Goal: Task Accomplishment & Management: Complete application form

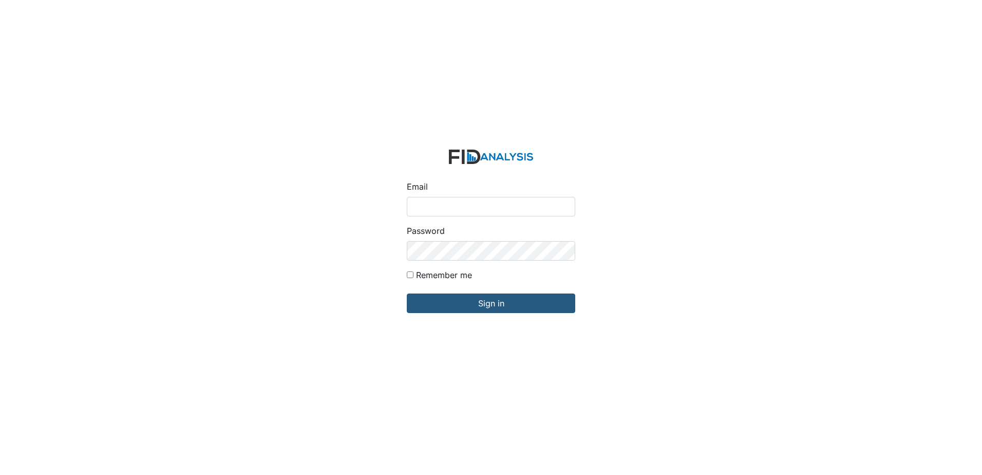
click at [458, 205] on input "Email" at bounding box center [491, 207] width 168 height 20
type input "[EMAIL_ADDRESS][DOMAIN_NAME]"
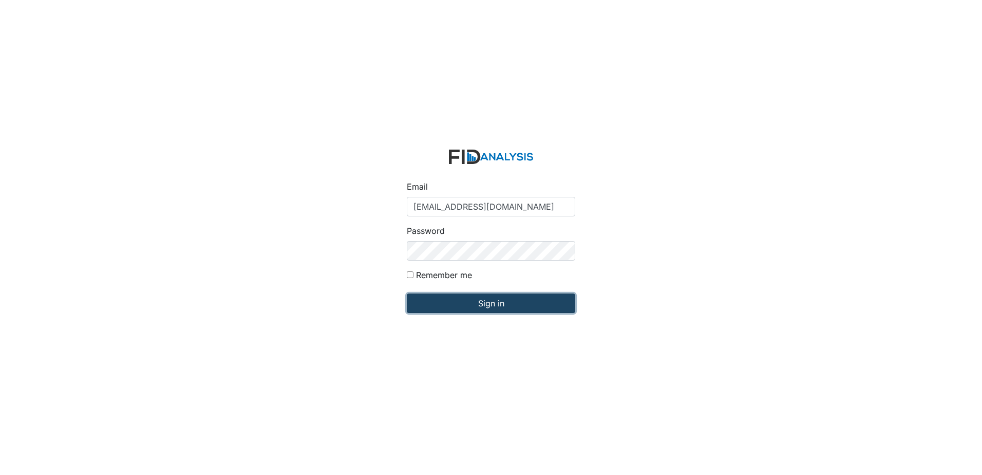
click at [477, 304] on input "Sign in" at bounding box center [491, 303] width 168 height 20
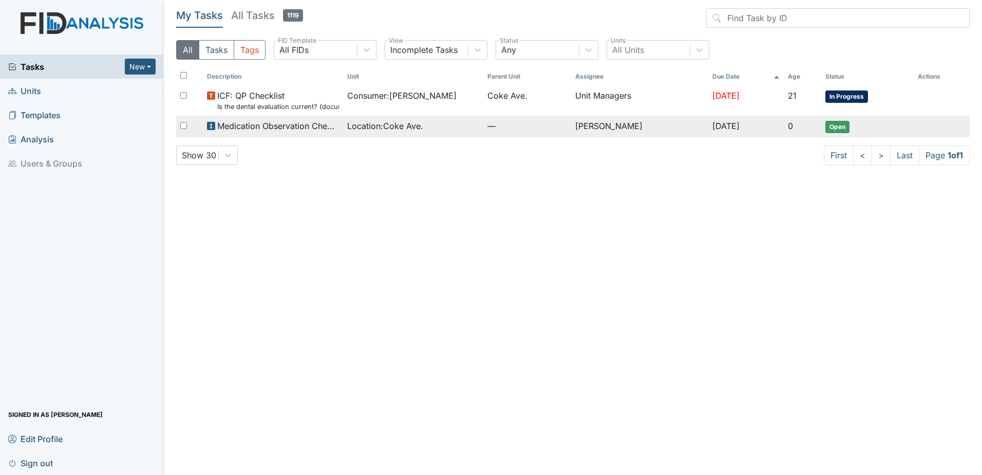
click at [832, 128] on span "Open" at bounding box center [837, 127] width 24 height 12
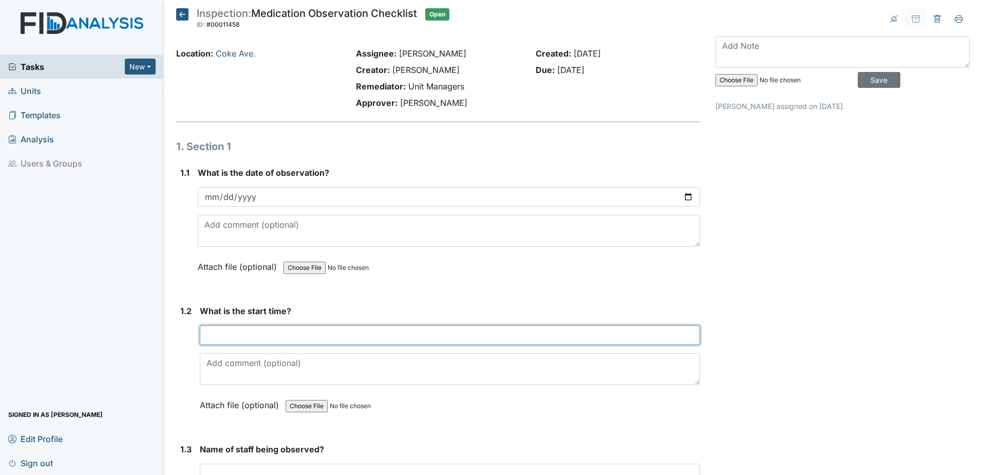
click at [258, 335] on input "text" at bounding box center [450, 335] width 500 height 20
type input "6:30am"
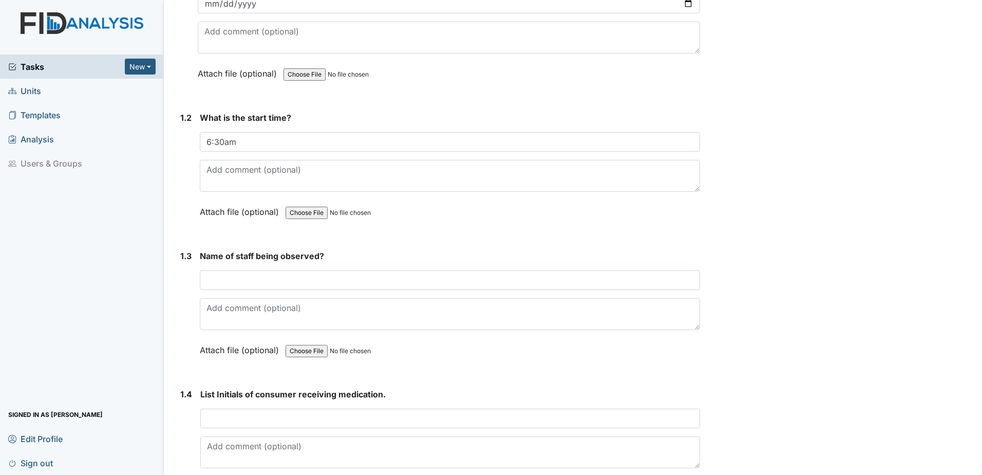
scroll to position [257, 0]
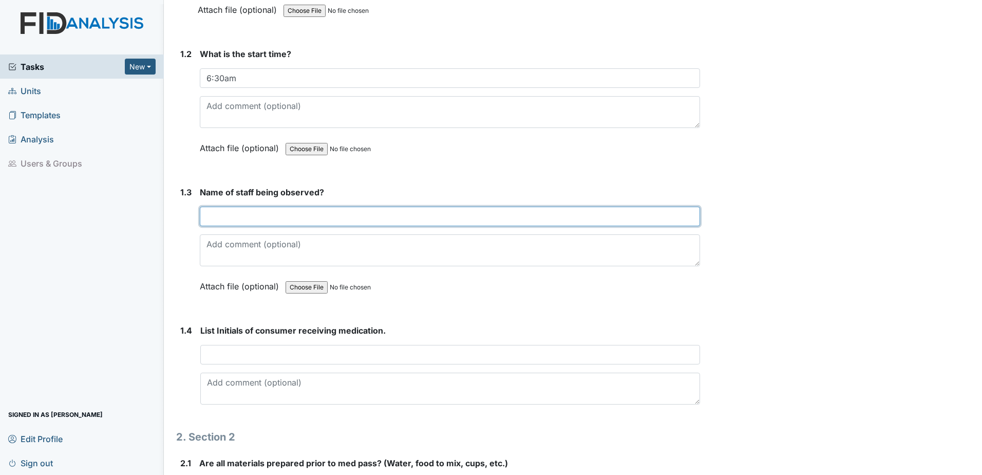
click at [247, 219] on input "text" at bounding box center [450, 216] width 500 height 20
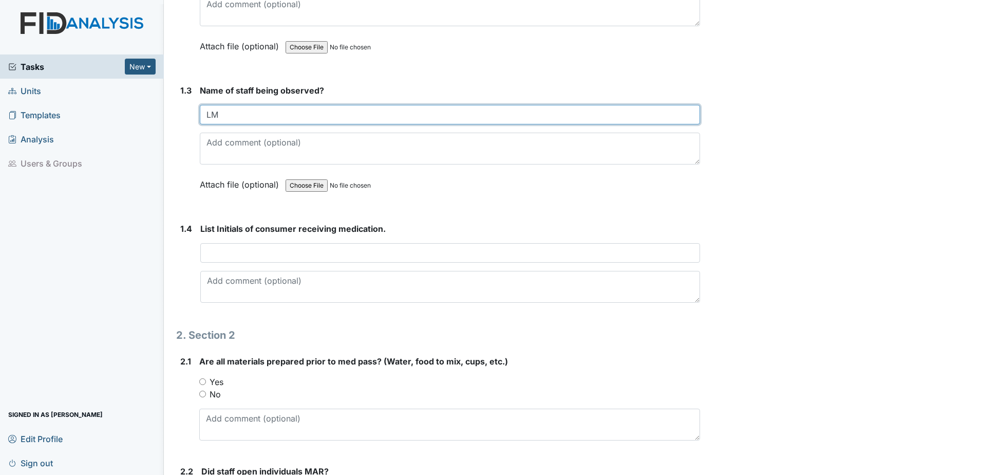
scroll to position [360, 0]
type input "LM"
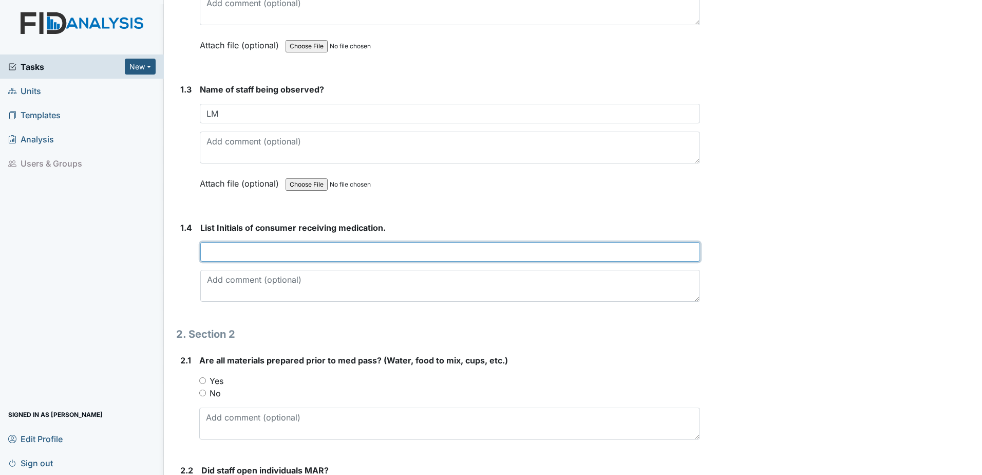
click at [281, 254] on input "text" at bounding box center [450, 252] width 500 height 20
type input "LF,KC, KC2"
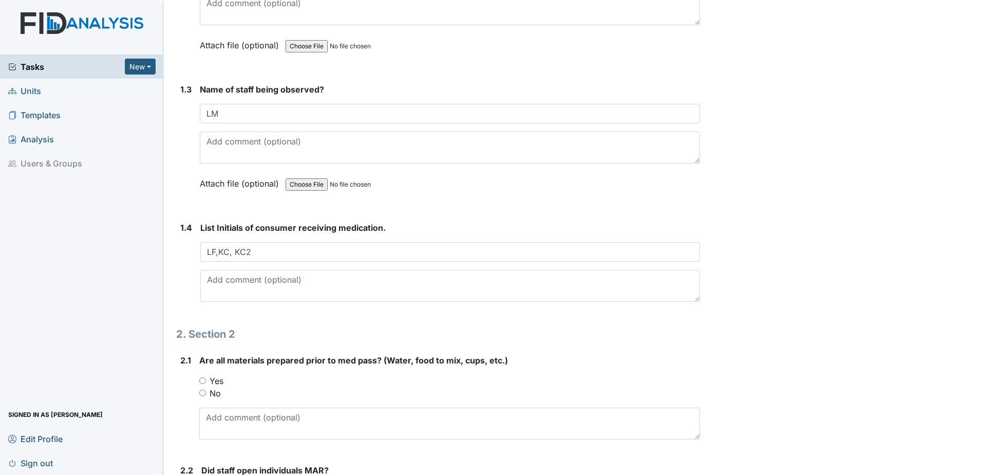
click at [600, 335] on h1 "2. Section 2" at bounding box center [438, 333] width 524 height 15
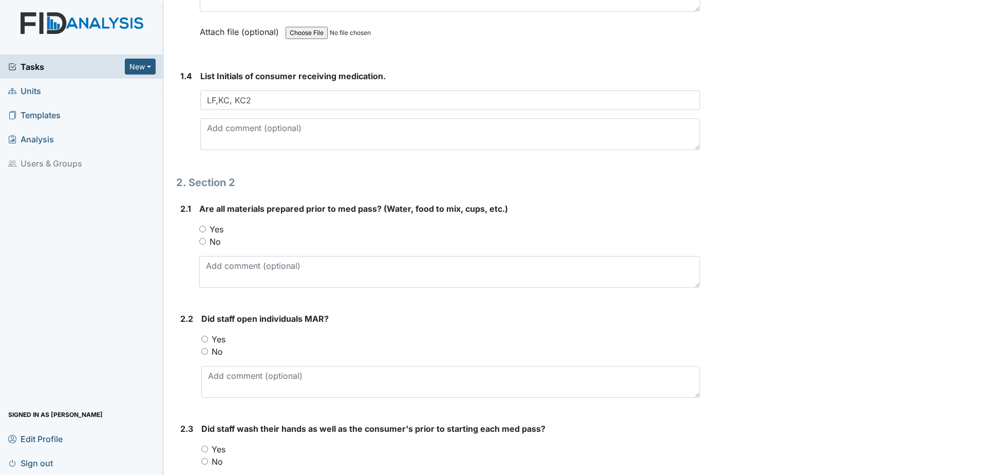
scroll to position [514, 0]
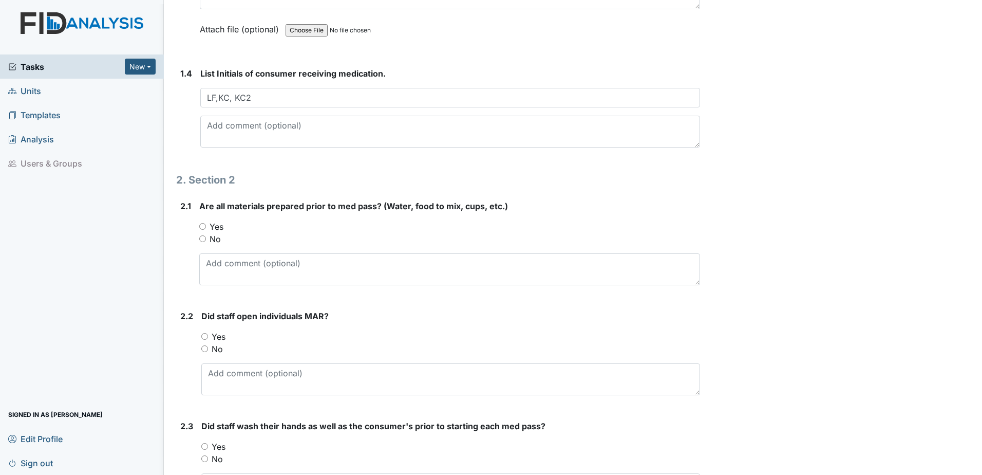
click at [199, 221] on div "Yes" at bounding box center [449, 226] width 501 height 12
click at [204, 228] on input "Yes" at bounding box center [202, 226] width 7 height 7
radio input "true"
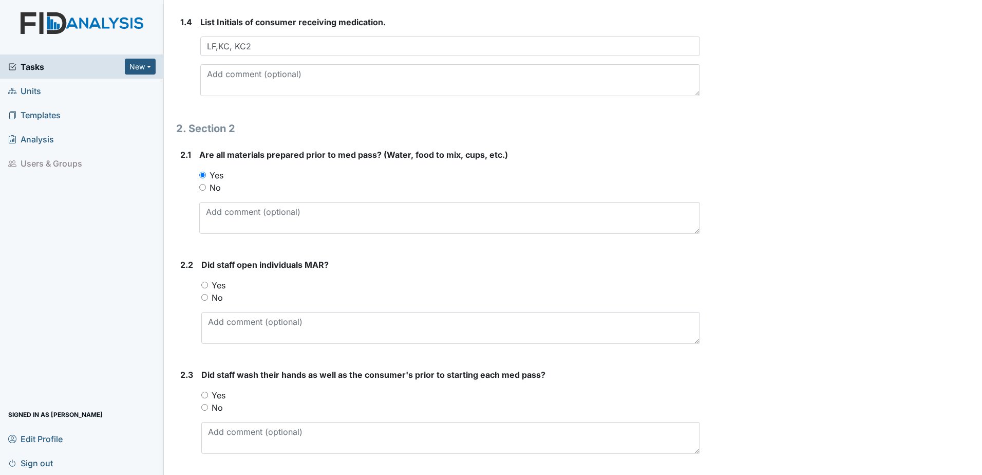
click at [481, 277] on div "Did staff open individuals MAR? You must select one of the below options. Yes No" at bounding box center [450, 300] width 499 height 85
click at [207, 284] on input "Yes" at bounding box center [204, 284] width 7 height 7
radio input "true"
click at [812, 248] on div "Archive Task × Are you sure you want to archive this task? It will appear as in…" at bounding box center [843, 422] width 270 height 1959
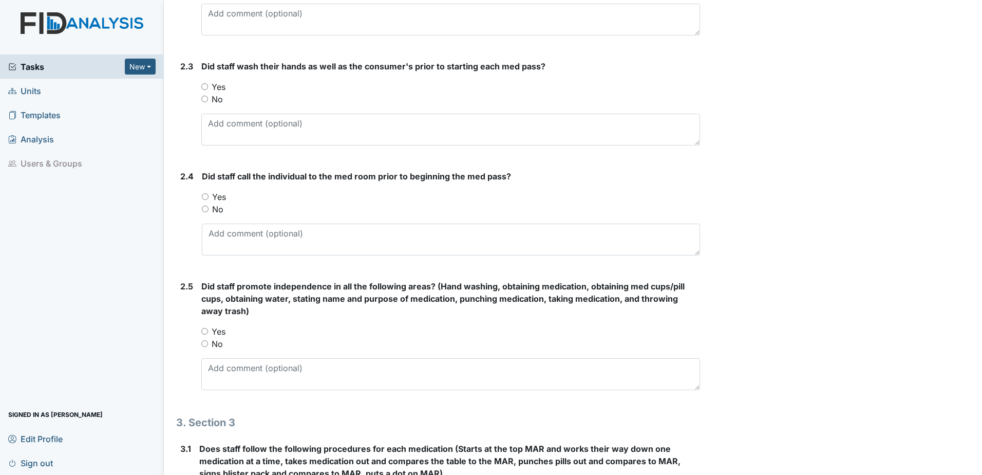
scroll to position [924, 0]
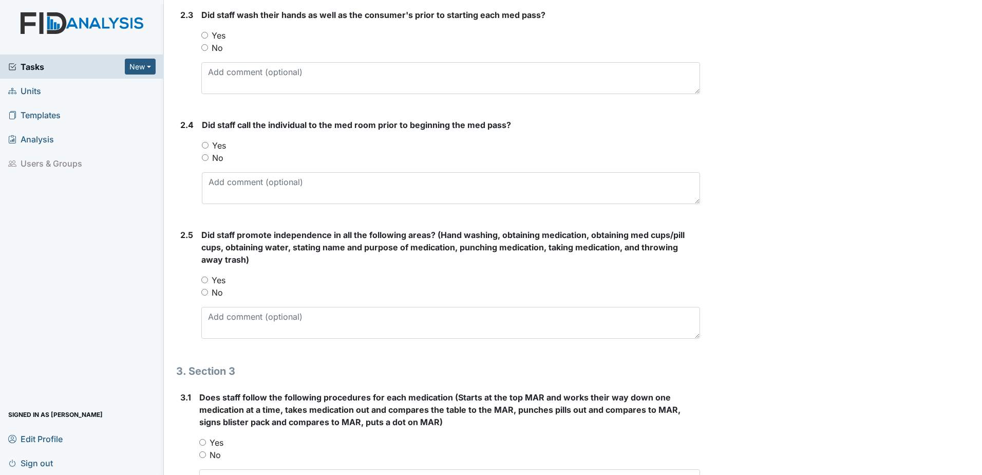
click at [206, 36] on input "Yes" at bounding box center [204, 35] width 7 height 7
radio input "true"
click at [210, 152] on div "No" at bounding box center [451, 158] width 498 height 12
click at [203, 141] on div "Yes" at bounding box center [451, 145] width 498 height 12
click at [206, 147] on input "Yes" at bounding box center [205, 145] width 7 height 7
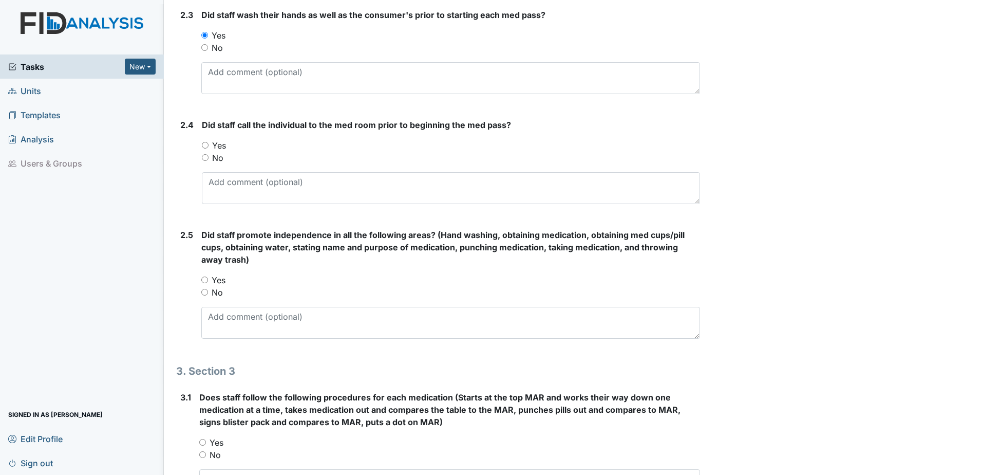
radio input "true"
click at [904, 66] on div "Archive Task × Are you sure you want to archive this task? It will appear as in…" at bounding box center [843, 63] width 270 height 1959
click at [828, 140] on div "Archive Task × Are you sure you want to archive this task? It will appear as in…" at bounding box center [843, 63] width 270 height 1959
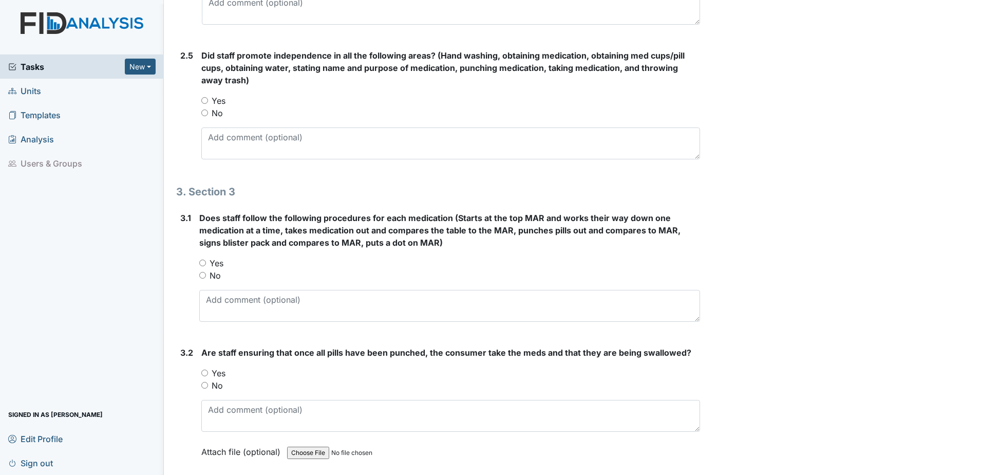
scroll to position [1130, 0]
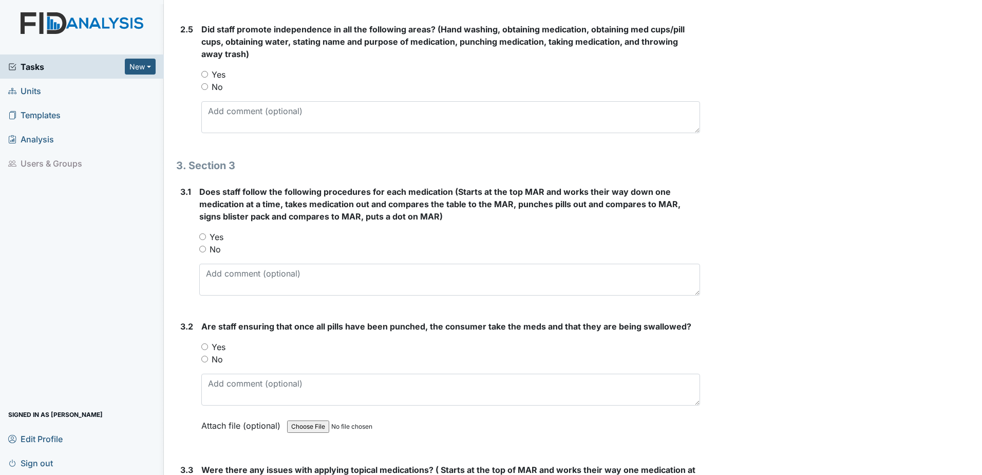
click at [204, 74] on input "Yes" at bounding box center [204, 74] width 7 height 7
radio input "true"
drag, startPoint x: 202, startPoint y: 235, endPoint x: 234, endPoint y: 233, distance: 31.9
click at [203, 235] on input "Yes" at bounding box center [202, 236] width 7 height 7
radio input "true"
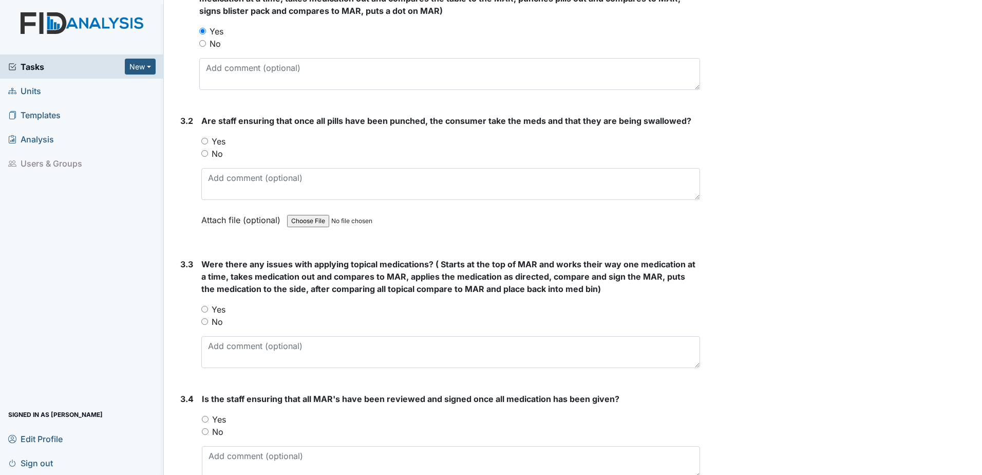
scroll to position [1387, 0]
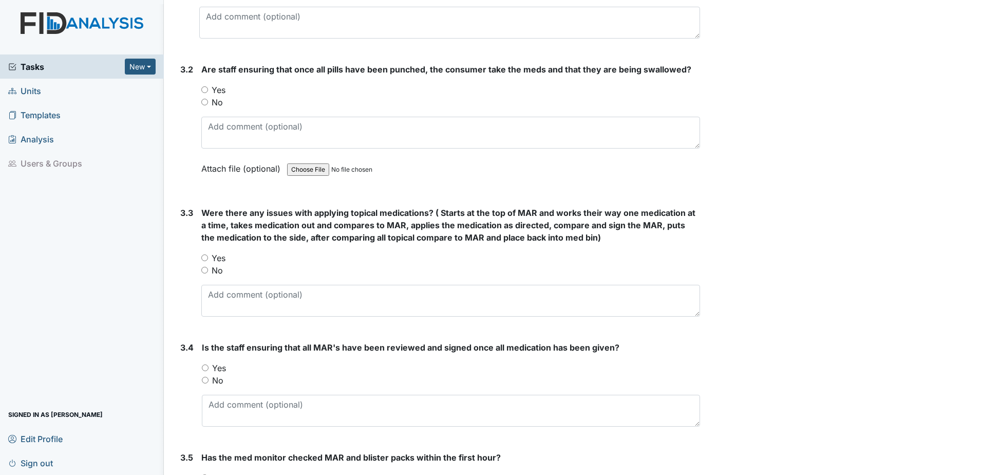
click at [204, 91] on input "Yes" at bounding box center [204, 89] width 7 height 7
radio input "true"
click at [203, 258] on input "Yes" at bounding box center [204, 257] width 7 height 7
radio input "true"
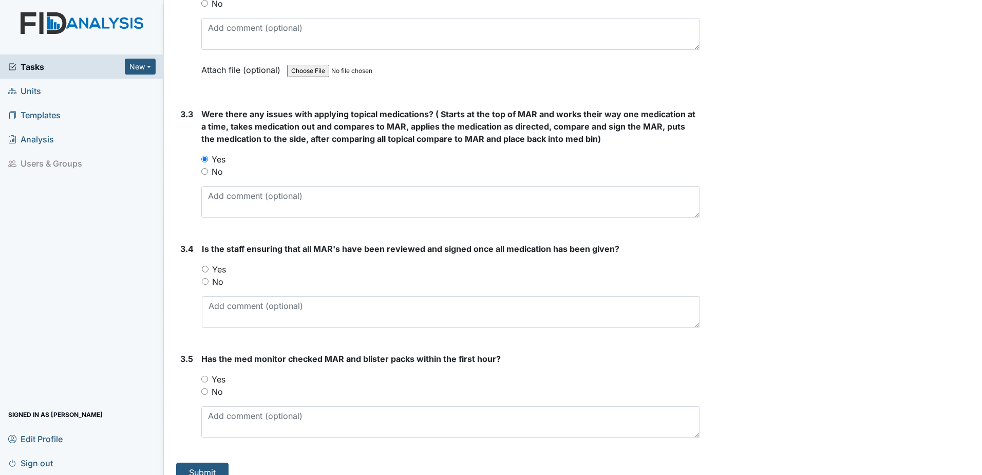
scroll to position [1501, 0]
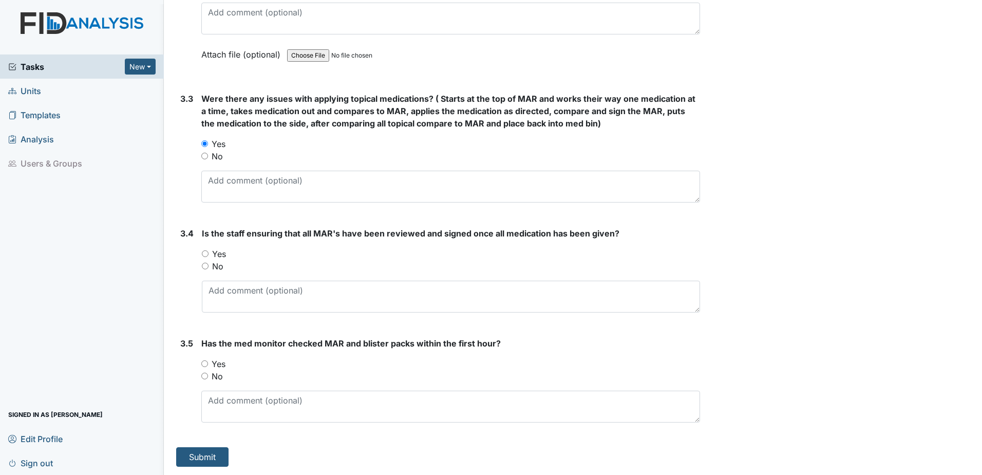
click at [204, 156] on input "No" at bounding box center [204, 156] width 7 height 7
radio input "true"
click at [204, 256] on input "Yes" at bounding box center [205, 253] width 7 height 7
radio input "true"
click at [205, 363] on input "Yes" at bounding box center [204, 363] width 7 height 7
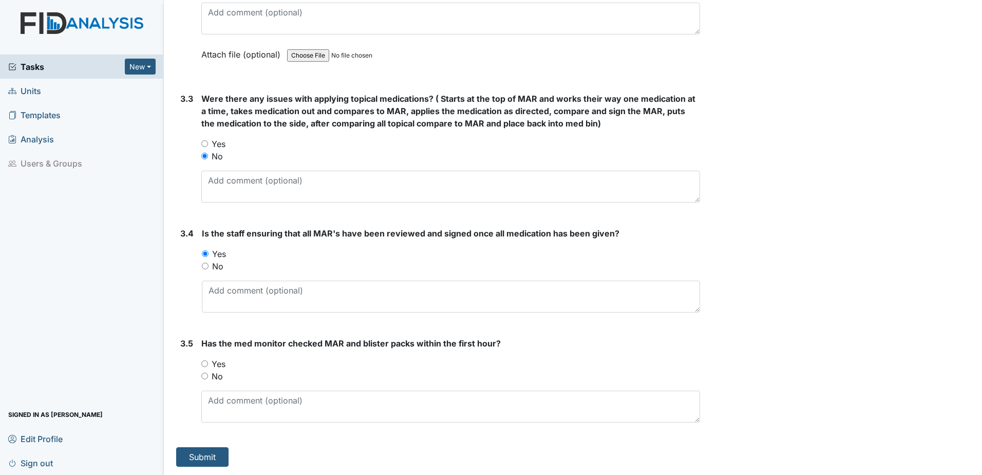
radio input "true"
click at [210, 449] on button "Submit" at bounding box center [202, 457] width 52 height 20
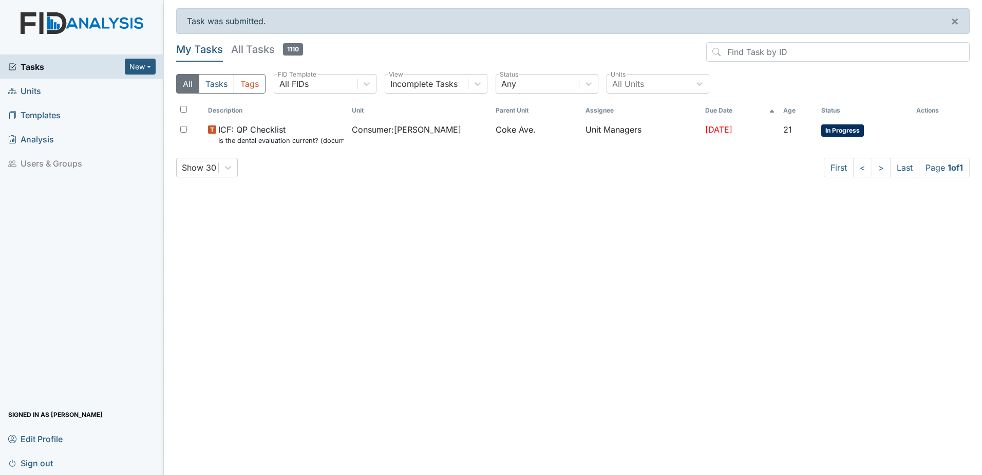
click at [26, 89] on span "Units" at bounding box center [24, 91] width 33 height 16
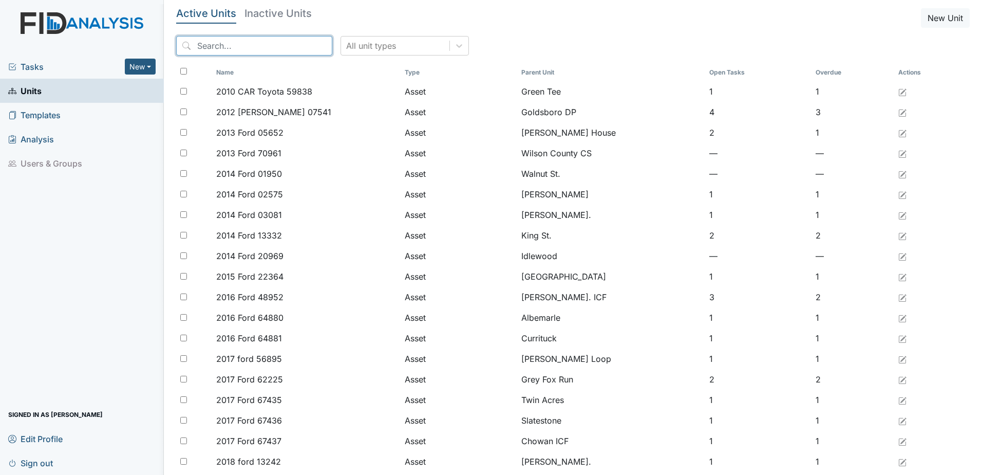
click at [279, 50] on input "search" at bounding box center [254, 46] width 156 height 20
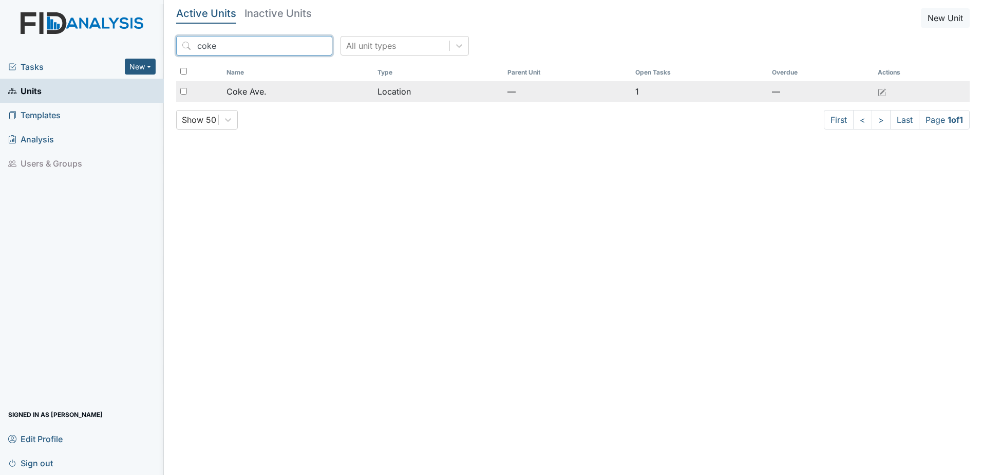
type input "coke"
click at [335, 95] on div "Coke Ave." at bounding box center [297, 91] width 142 height 12
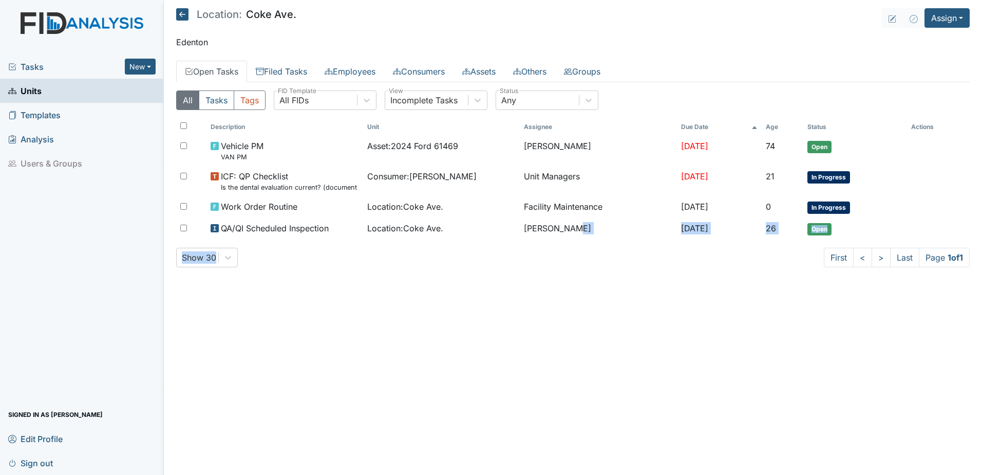
drag, startPoint x: 640, startPoint y: 228, endPoint x: 662, endPoint y: 308, distance: 82.5
click at [662, 308] on main "Location: Coke Ave. Assign Assign Form Assign Inspection Assign Document Assign…" at bounding box center [573, 237] width 818 height 475
click at [488, 349] on main "Location: Coke Ave. Assign Assign Form Assign Inspection Assign Document Assign…" at bounding box center [573, 237] width 818 height 475
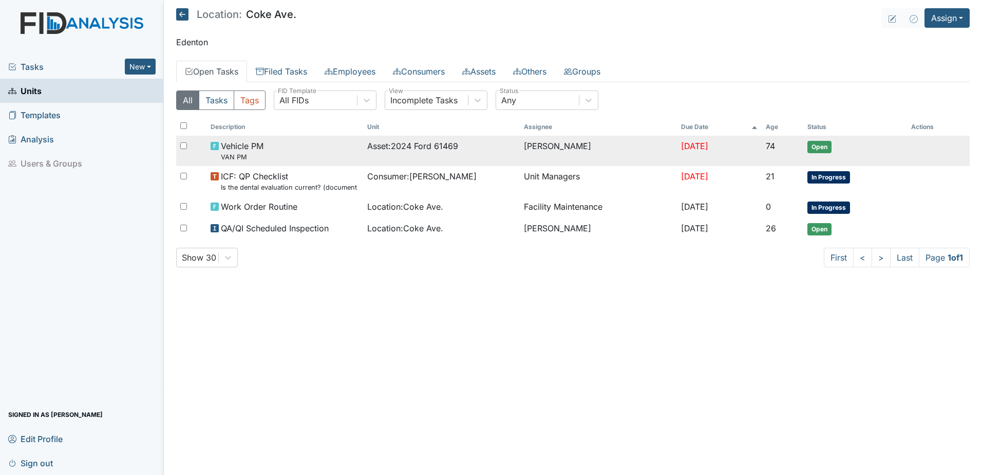
click at [459, 147] on div "Asset : 2024 Ford 61469" at bounding box center [441, 146] width 148 height 12
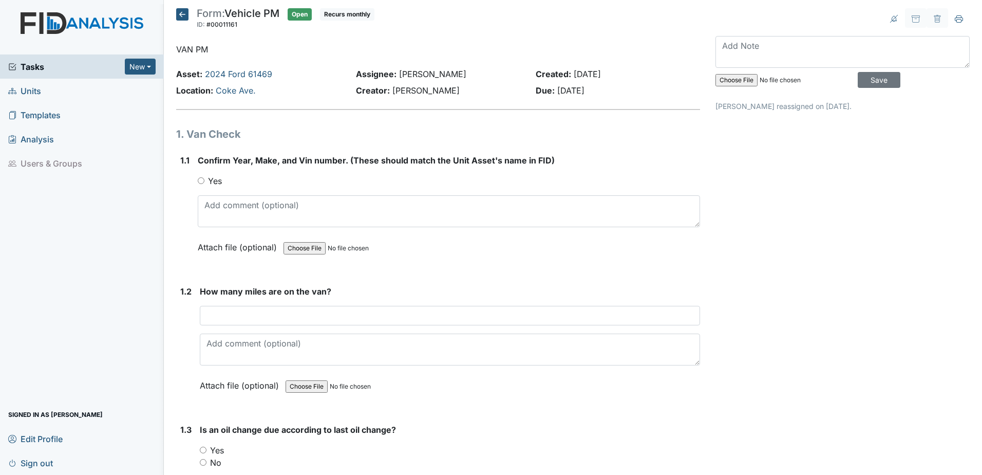
click at [190, 19] on h5 "Form: Vehicle PM ID: #00011161 Open Recurs monthly Autosaving..." at bounding box center [275, 19] width 198 height 23
click at [179, 14] on icon at bounding box center [182, 14] width 12 height 12
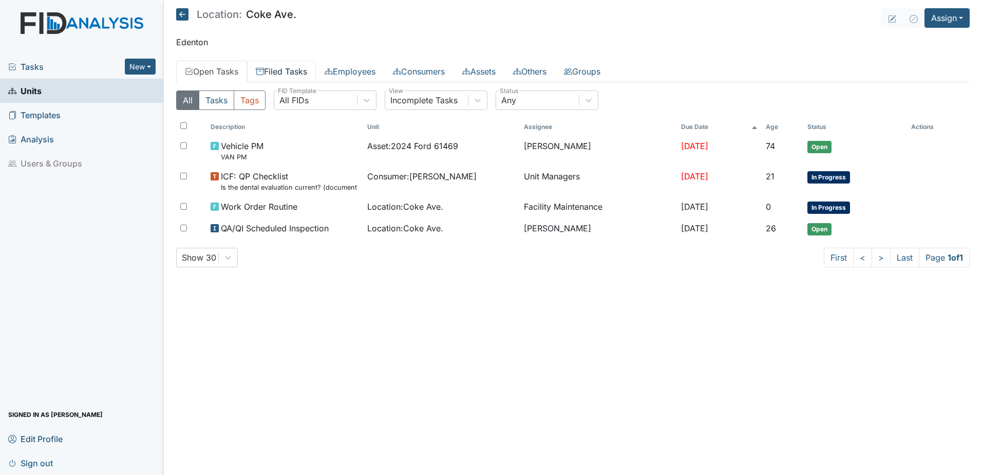
click at [282, 70] on link "Filed Tasks" at bounding box center [281, 72] width 69 height 22
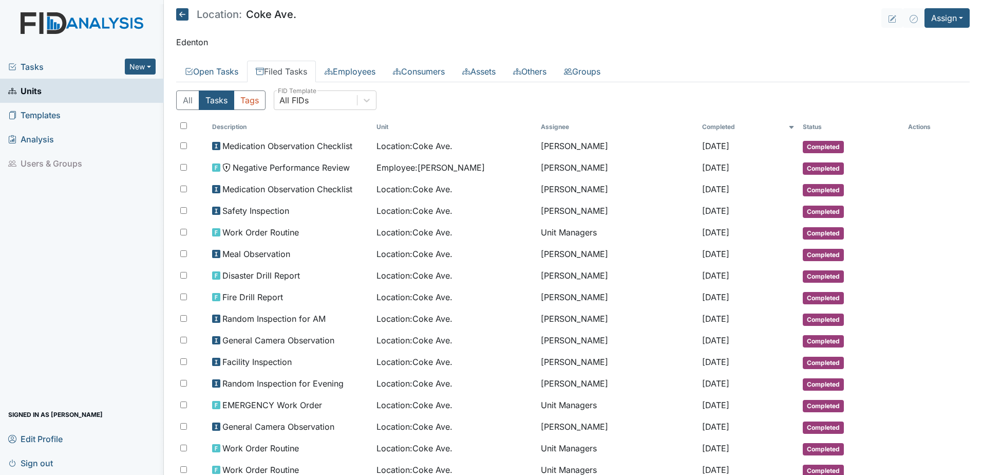
click at [711, 38] on p "Edenton" at bounding box center [573, 42] width 794 height 12
click at [929, 18] on button "Assign" at bounding box center [946, 18] width 45 height 20
click at [918, 58] on link "Assign Inspection" at bounding box center [922, 58] width 92 height 16
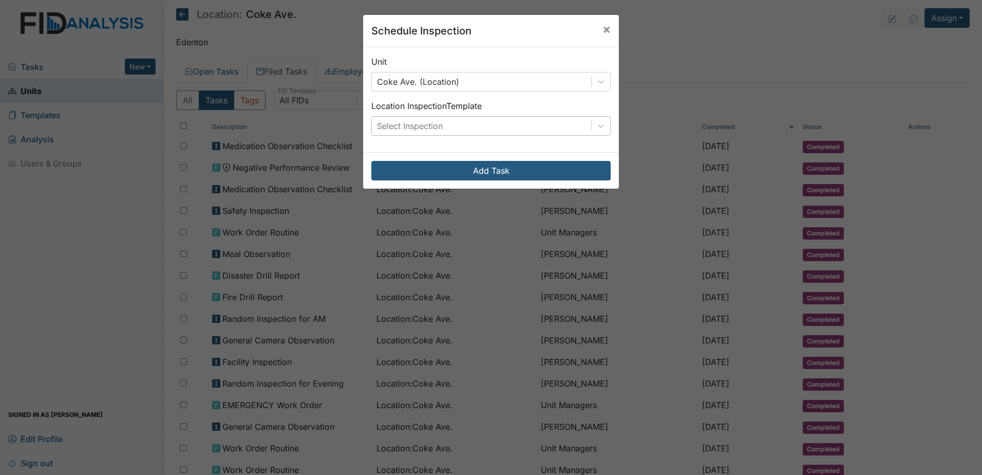
click at [411, 126] on div "Select Inspection" at bounding box center [410, 126] width 66 height 12
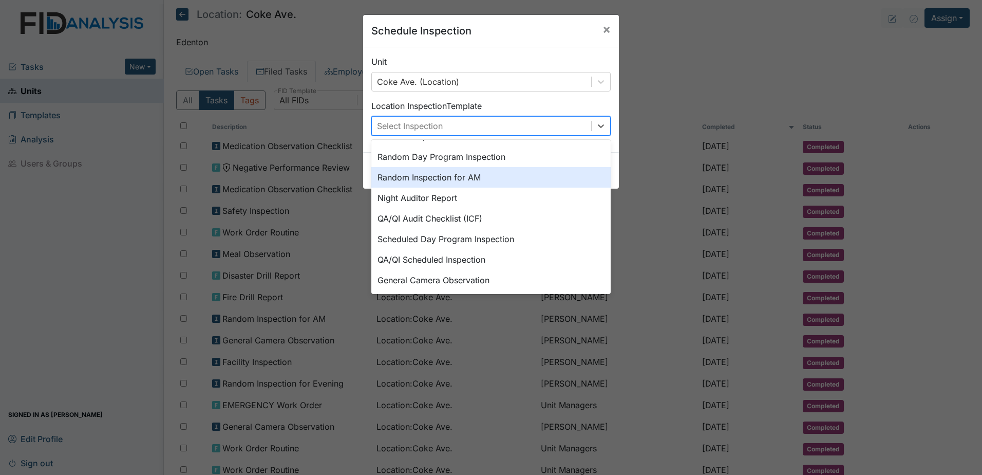
scroll to position [177, 0]
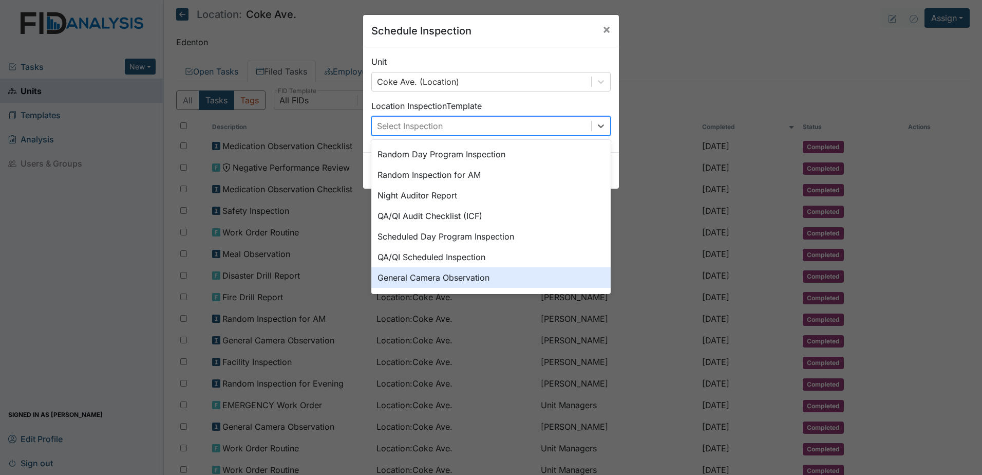
click at [434, 276] on div "General Camera Observation" at bounding box center [490, 277] width 239 height 21
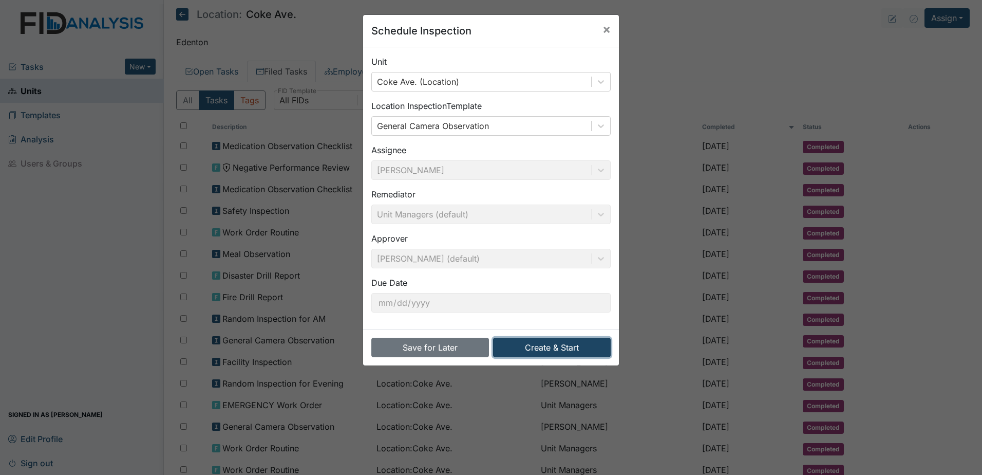
click at [538, 350] on button "Create & Start" at bounding box center [552, 347] width 118 height 20
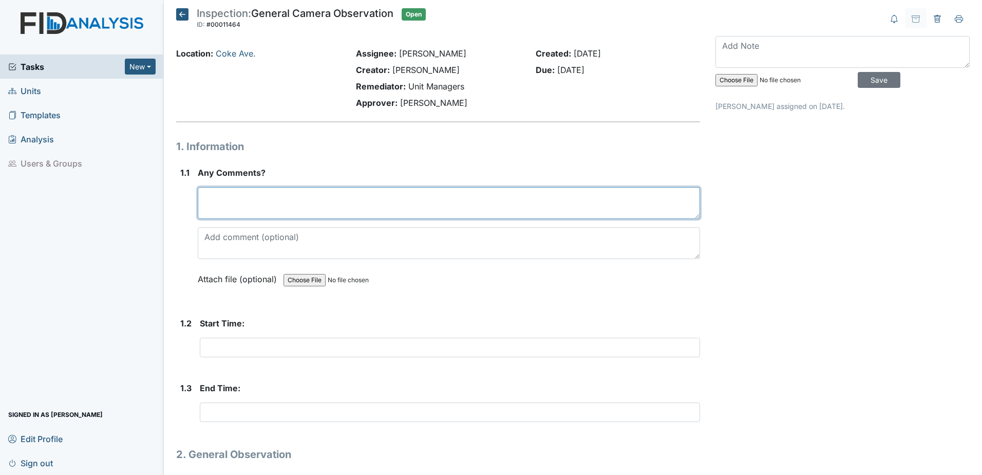
click at [222, 195] on textarea at bounding box center [449, 203] width 502 height 32
